Goal: Task Accomplishment & Management: Complete application form

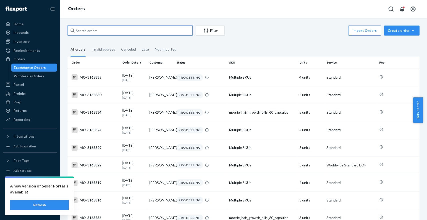
click at [108, 31] on input "text" at bounding box center [130, 31] width 125 height 10
paste input "[PERSON_NAME]"
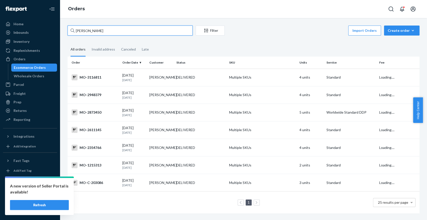
click at [82, 28] on input "[PERSON_NAME]" at bounding box center [130, 31] width 125 height 10
type input "[PERSON_NAME]"
click at [211, 79] on div "DELIVERED" at bounding box center [200, 77] width 51 height 5
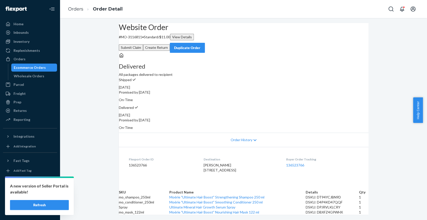
click at [146, 40] on p "# MO-3116811 • Standard / $11.00 View Details" at bounding box center [244, 37] width 250 height 7
copy p "3116811"
click at [143, 44] on button "Submit Claim" at bounding box center [131, 47] width 24 height 7
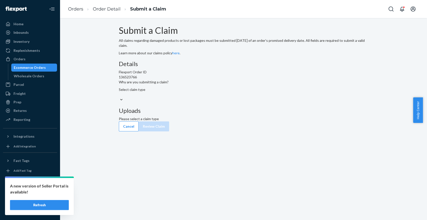
click at [208, 97] on div "Select claim type" at bounding box center [244, 92] width 250 height 10
click at [119, 97] on input "Why are you submitting a claim? Select claim type" at bounding box center [119, 94] width 1 height 5
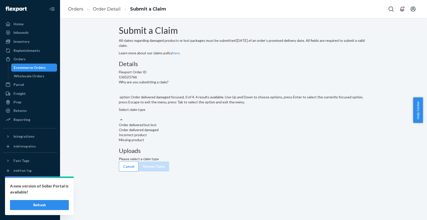
click at [206, 132] on div "Order delivered damaged" at bounding box center [244, 129] width 250 height 5
click at [119, 117] on input "Why are you submitting a claim? option Order delivered damaged focused, 0 of 4.…" at bounding box center [119, 114] width 1 height 5
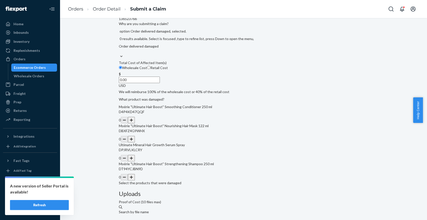
scroll to position [74, 0]
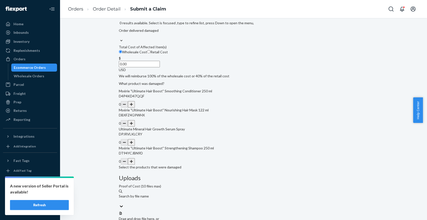
click at [135, 146] on button "button" at bounding box center [131, 142] width 7 height 7
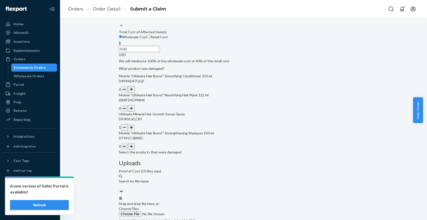
click at [168, 39] on span "Retail Cost" at bounding box center [159, 37] width 18 height 4
click at [150, 38] on input "Retail Cost" at bounding box center [148, 36] width 3 height 3
radio input "true"
radio input "false"
click at [160, 52] on input "0.00" at bounding box center [139, 49] width 41 height 7
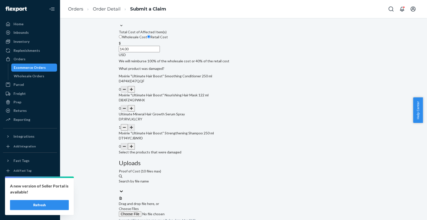
type input "14.00"
click at [139, 207] on span "Choose Files" at bounding box center [129, 209] width 20 height 4
click at [187, 211] on input "Choose Files" at bounding box center [153, 214] width 68 height 6
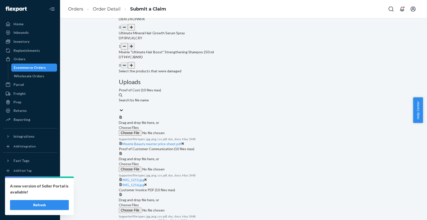
scroll to position [159, 0]
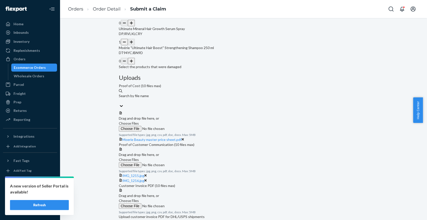
click at [139, 199] on span "Choose Files" at bounding box center [129, 201] width 20 height 4
click at [187, 203] on input "Choose Files" at bounding box center [153, 206] width 68 height 6
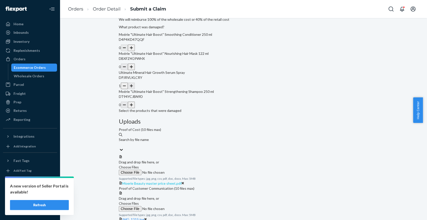
scroll to position [85, 0]
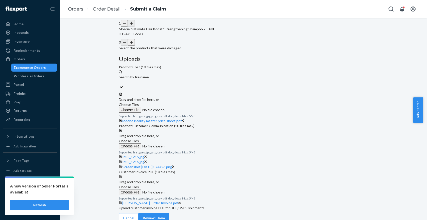
scroll to position [198, 0]
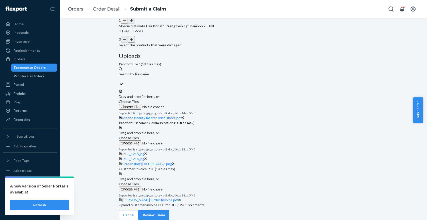
click at [169, 210] on button "Review Claim" at bounding box center [154, 215] width 31 height 10
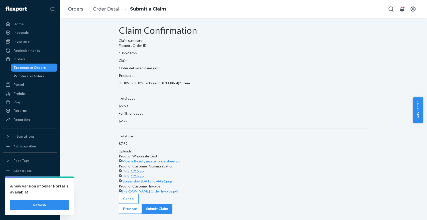
scroll to position [39, 0]
click at [172, 208] on button "Submit Claim" at bounding box center [157, 209] width 31 height 10
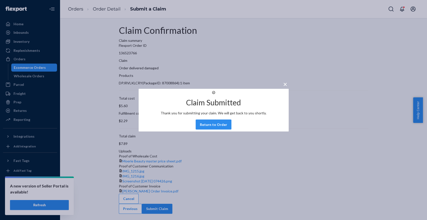
click at [283, 80] on span "×" at bounding box center [285, 84] width 4 height 9
